Goal: Task Accomplishment & Management: Manage account settings

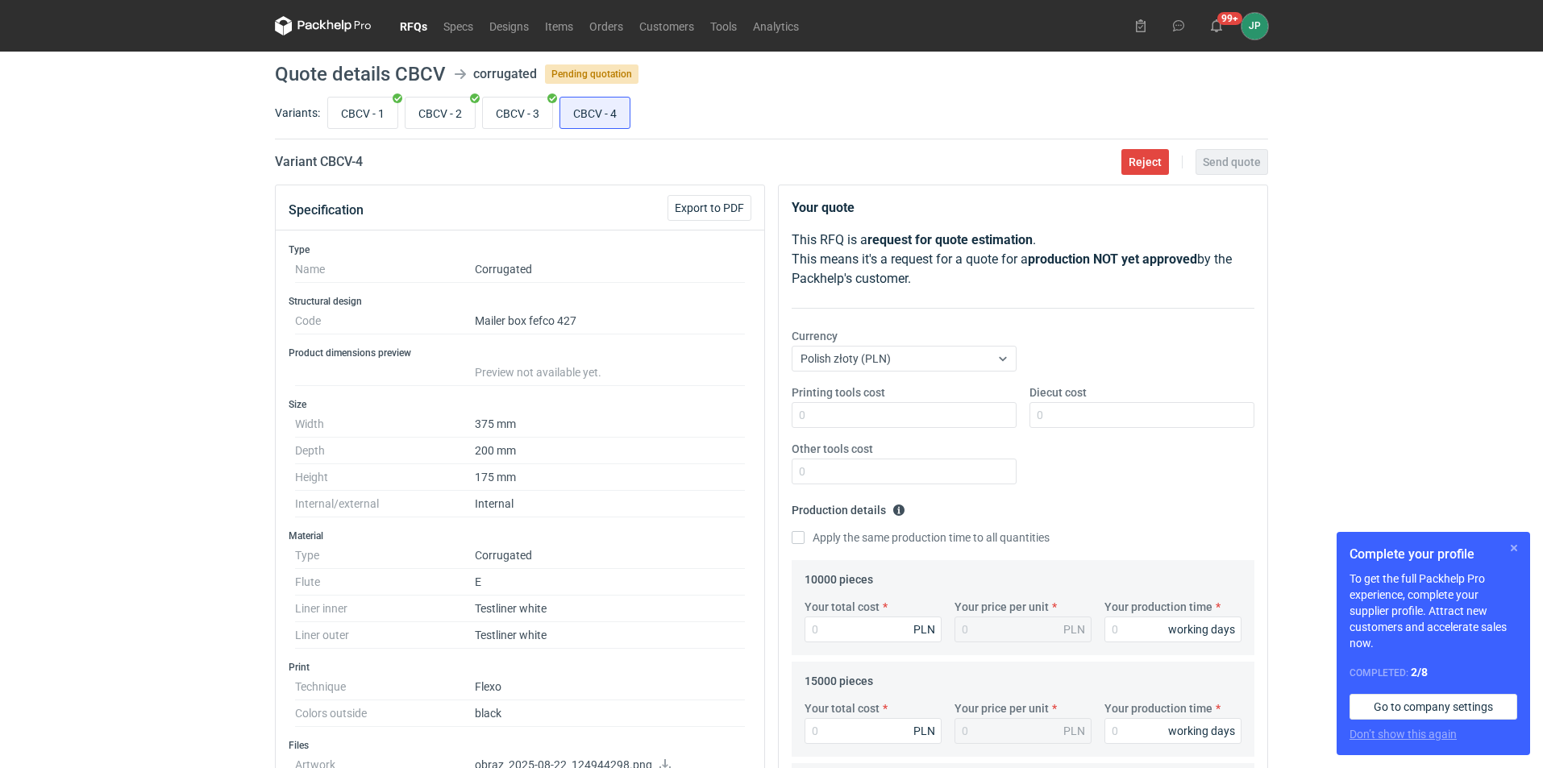
click at [1513, 547] on button "button" at bounding box center [1513, 547] width 19 height 19
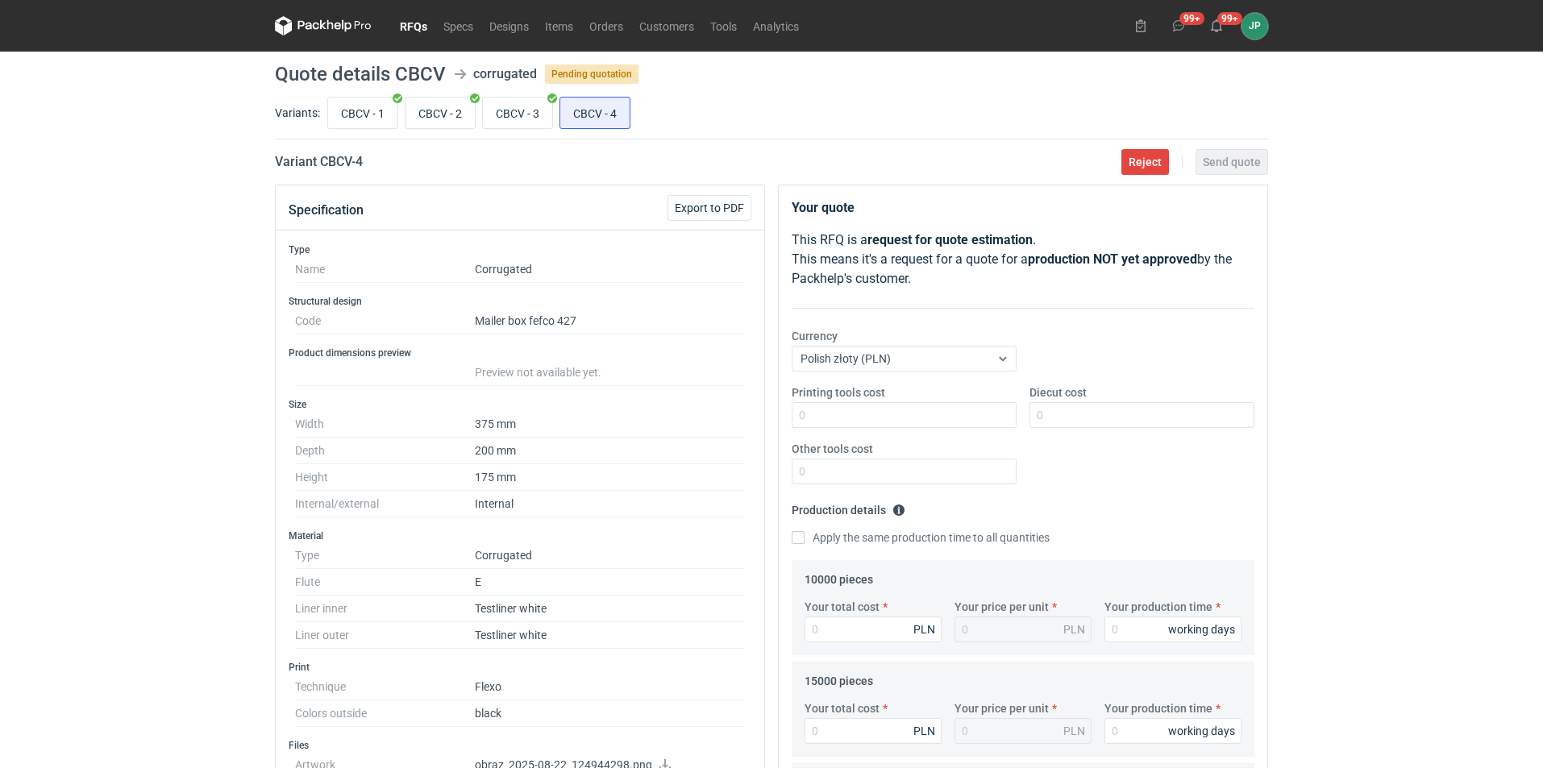
click at [409, 15] on nav "RFQs Specs Designs Items Orders Customers Tools Analytics" at bounding box center [541, 26] width 532 height 52
click at [414, 22] on link "RFQs" at bounding box center [414, 25] width 44 height 19
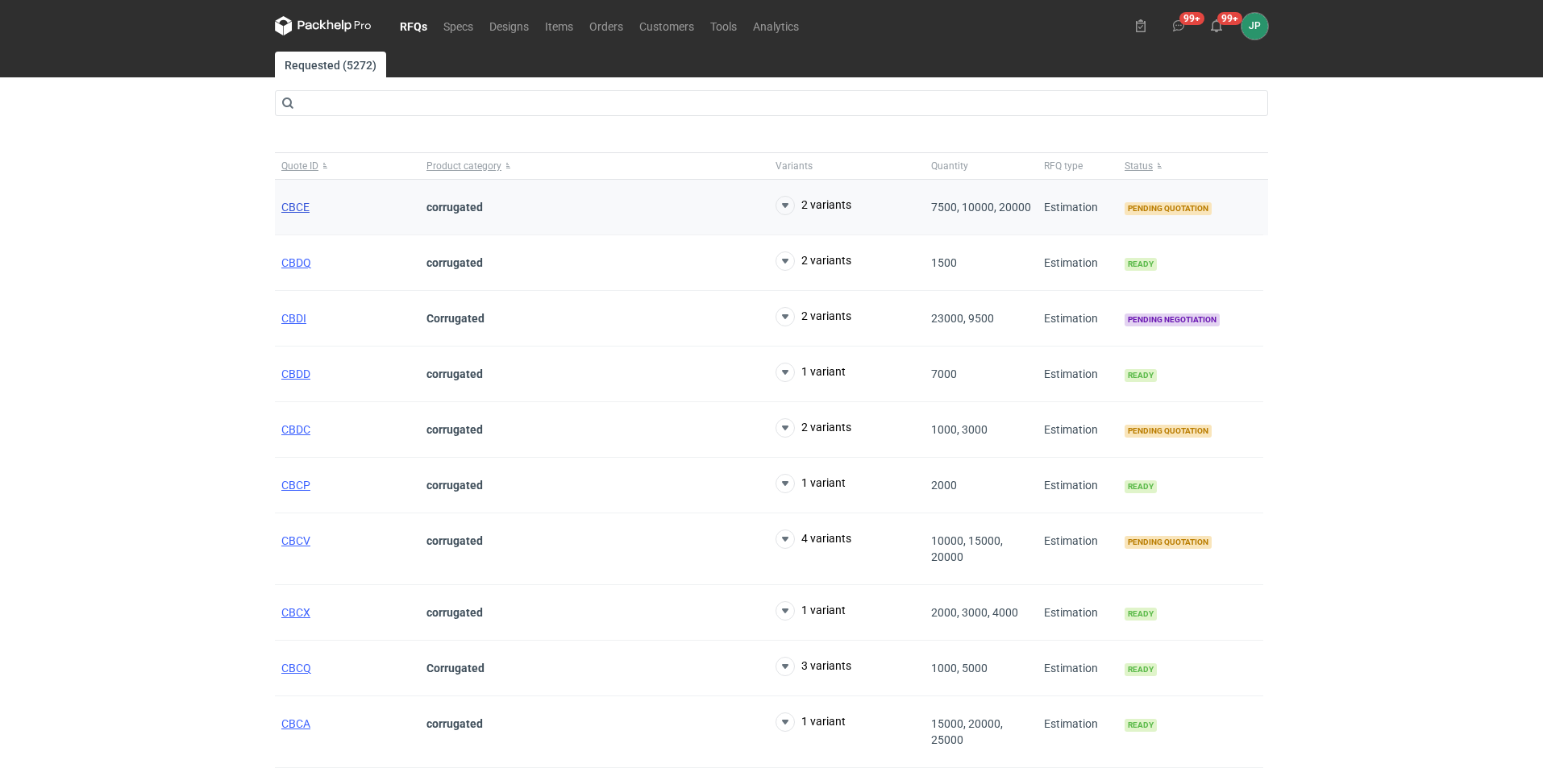
click at [306, 210] on span "CBCE" at bounding box center [295, 207] width 28 height 13
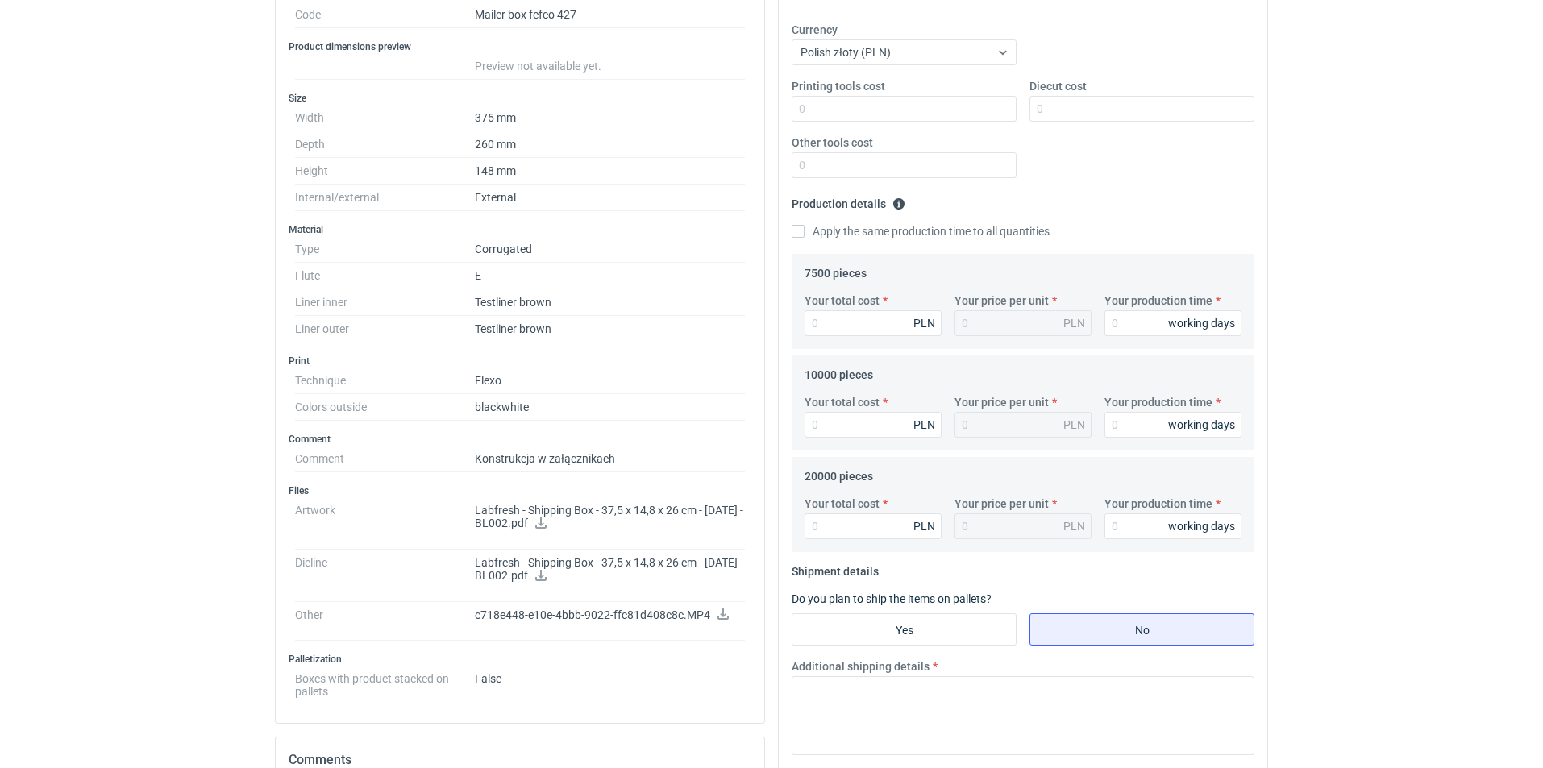
scroll to position [322, 0]
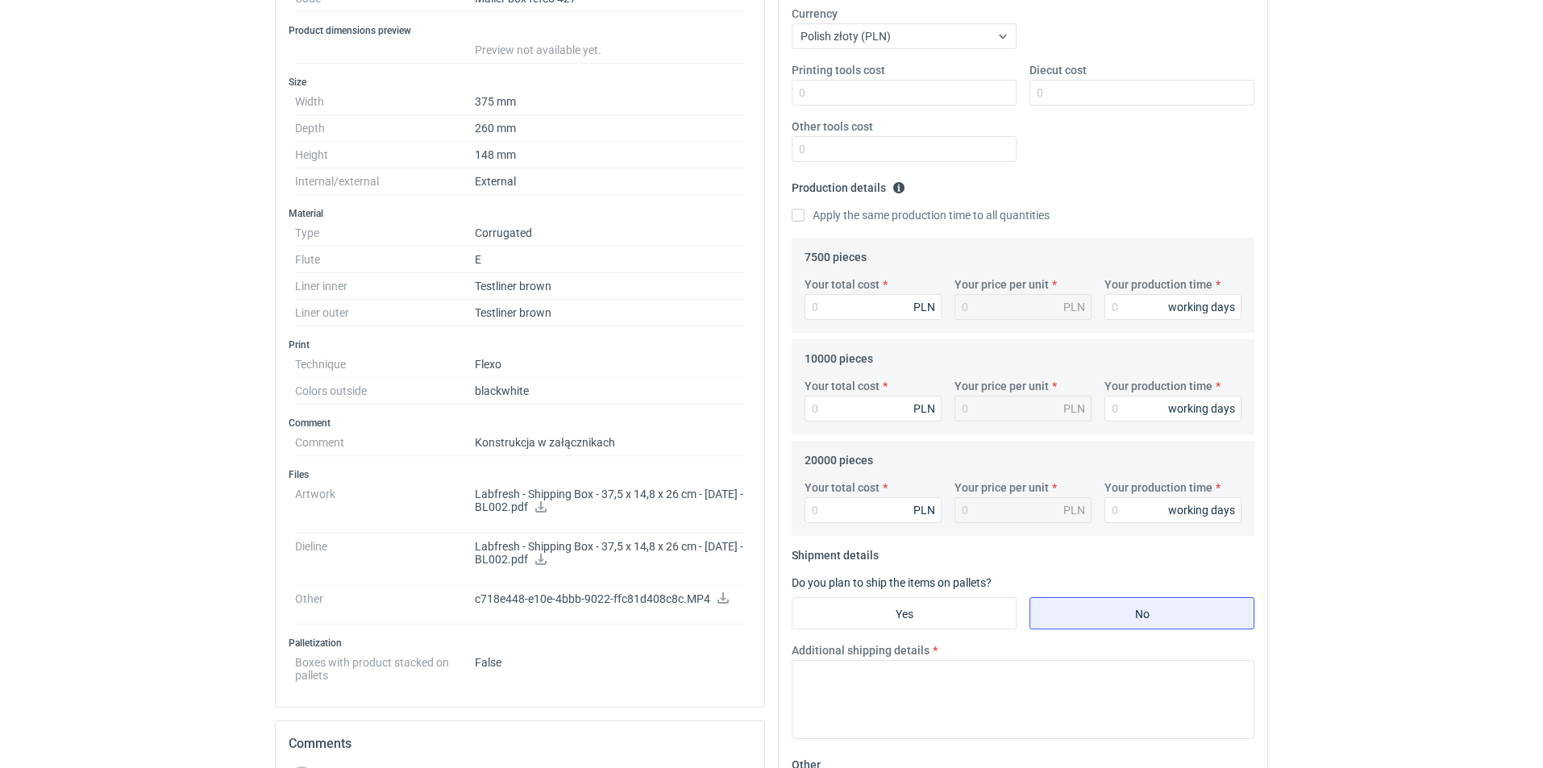
click at [547, 510] on icon at bounding box center [540, 506] width 13 height 11
click at [547, 563] on icon at bounding box center [540, 559] width 11 height 11
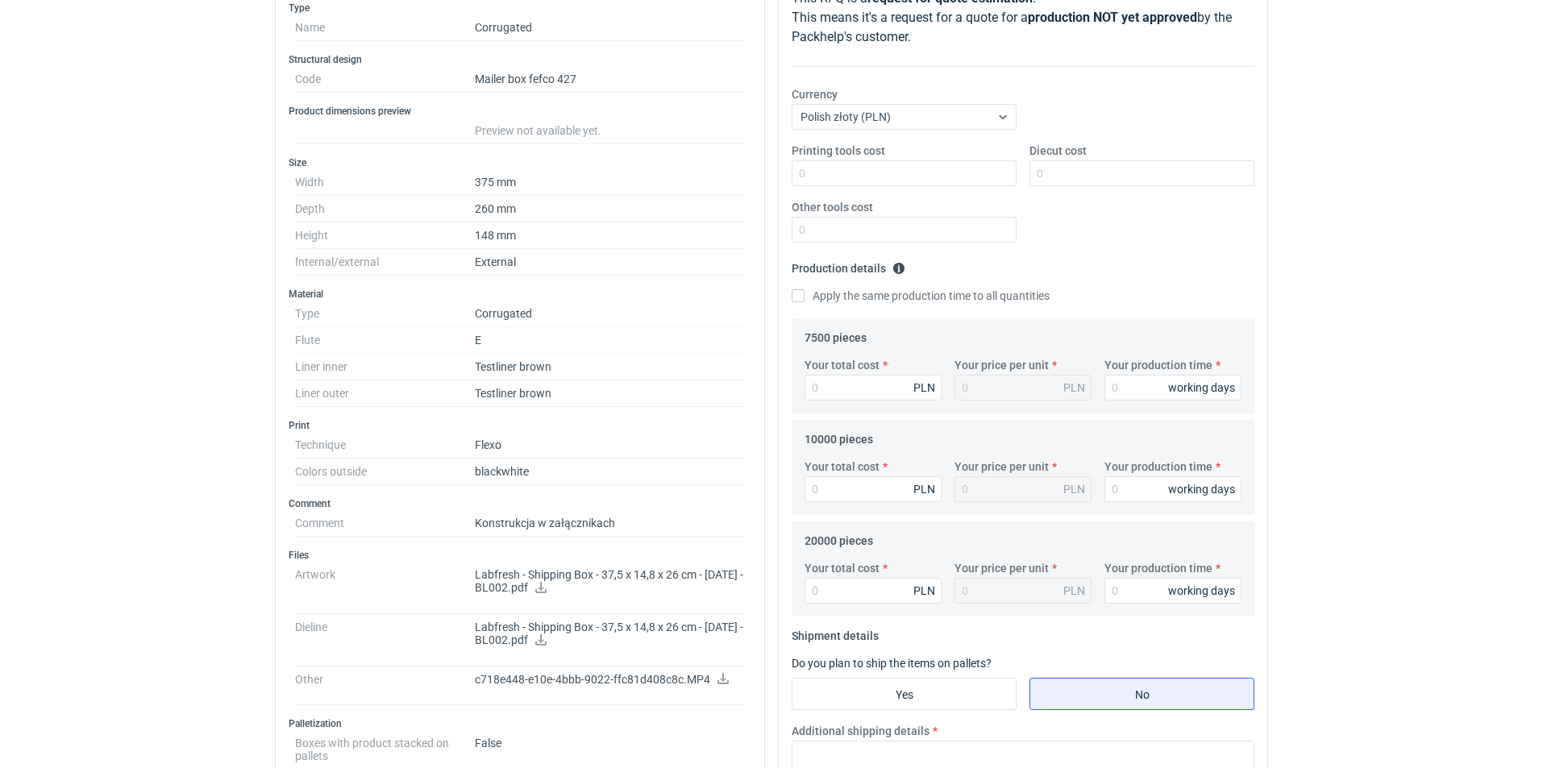
click at [547, 635] on icon at bounding box center [540, 639] width 13 height 11
click at [578, 684] on p "c718e448-e10e-4bbb-9022-ffc81d408c8c.MP4" at bounding box center [610, 680] width 270 height 15
click at [718, 678] on icon at bounding box center [723, 678] width 13 height 11
click at [1399, 526] on html "RFQs Specs Designs Items Orders Customers Tools Analytics 99+ 99+ JP [PERSON_NA…" at bounding box center [771, 142] width 1543 height 768
click at [167, 526] on html "RFQs Specs Designs Items Orders Customers Tools Analytics 99+ 99+ JP [PERSON_NA…" at bounding box center [771, 142] width 1543 height 768
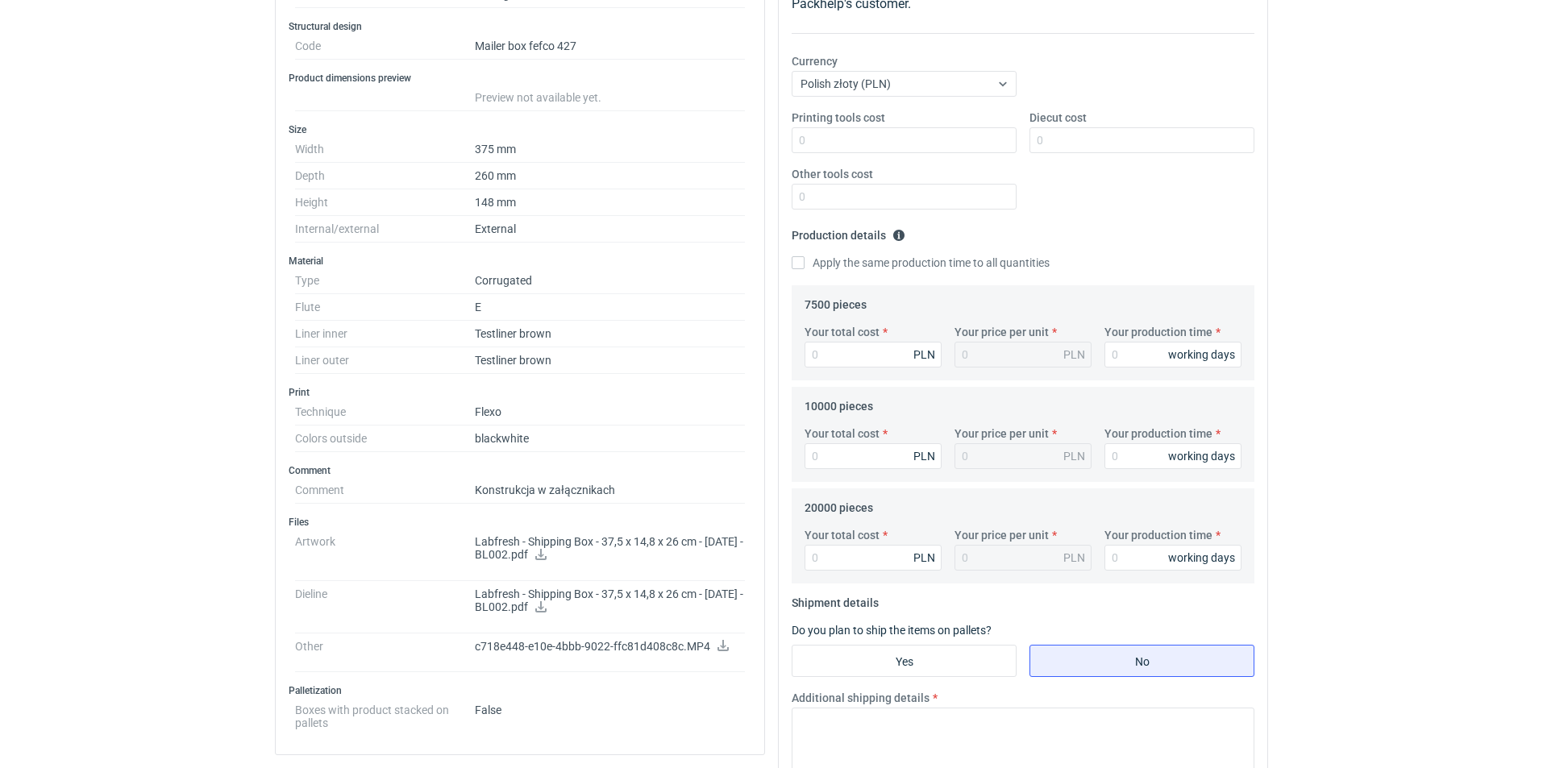
scroll to position [260, 0]
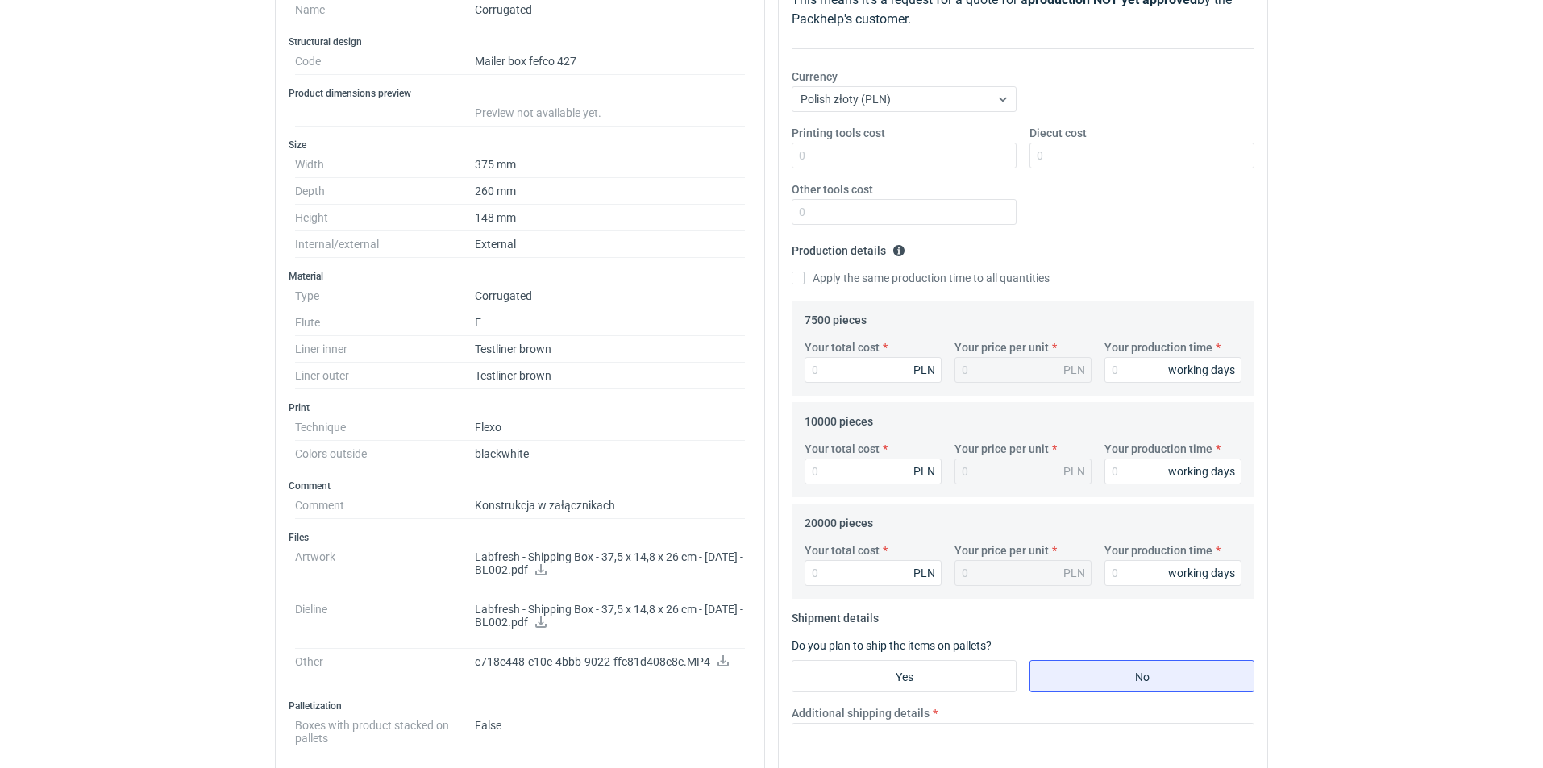
click at [572, 579] on dd "Labfresh - Shipping Box - 37,5 x 14,8 x 26 cm - [DATE] - BL002.pdf" at bounding box center [610, 570] width 270 height 52
click at [547, 568] on icon at bounding box center [540, 569] width 13 height 11
